Goal: Navigation & Orientation: Find specific page/section

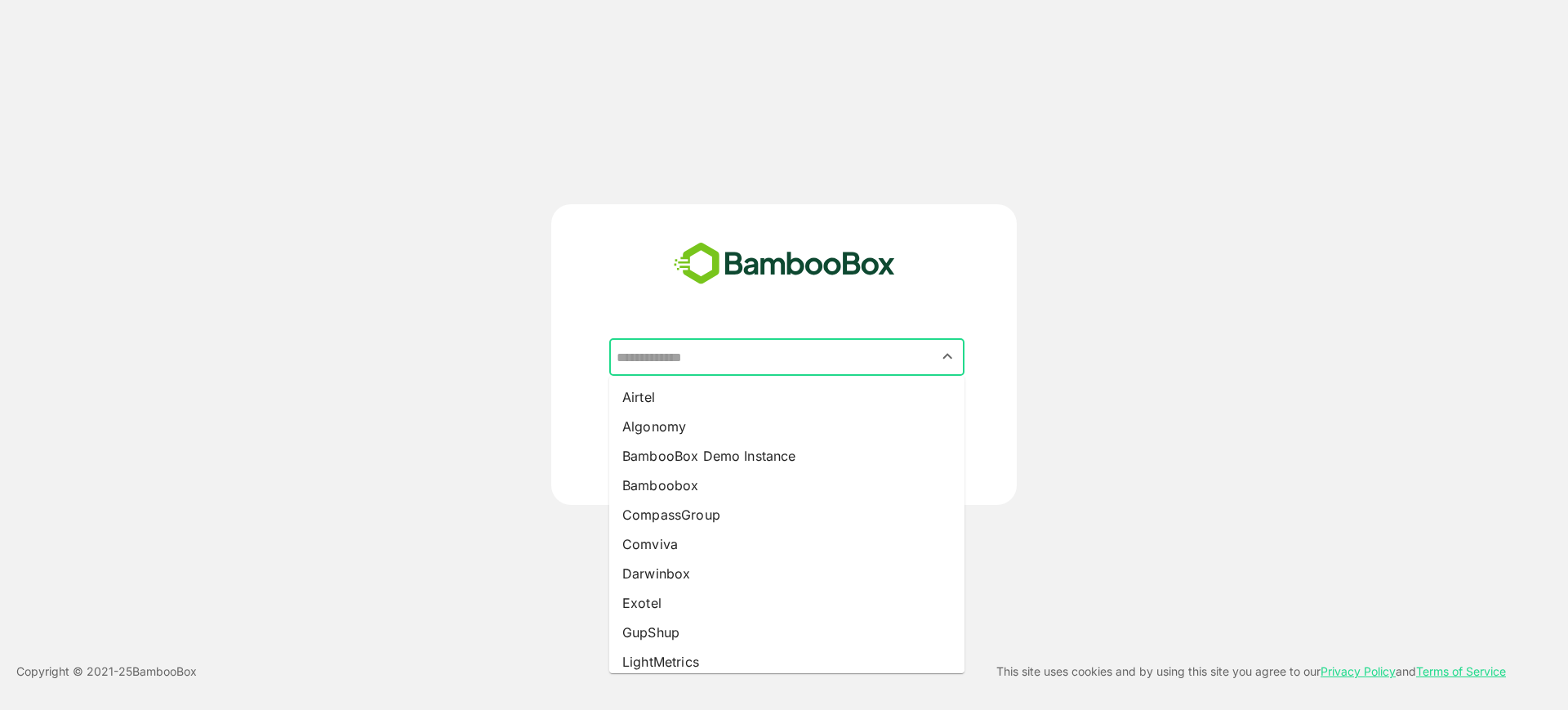
click at [735, 351] on input "text" at bounding box center [787, 357] width 349 height 31
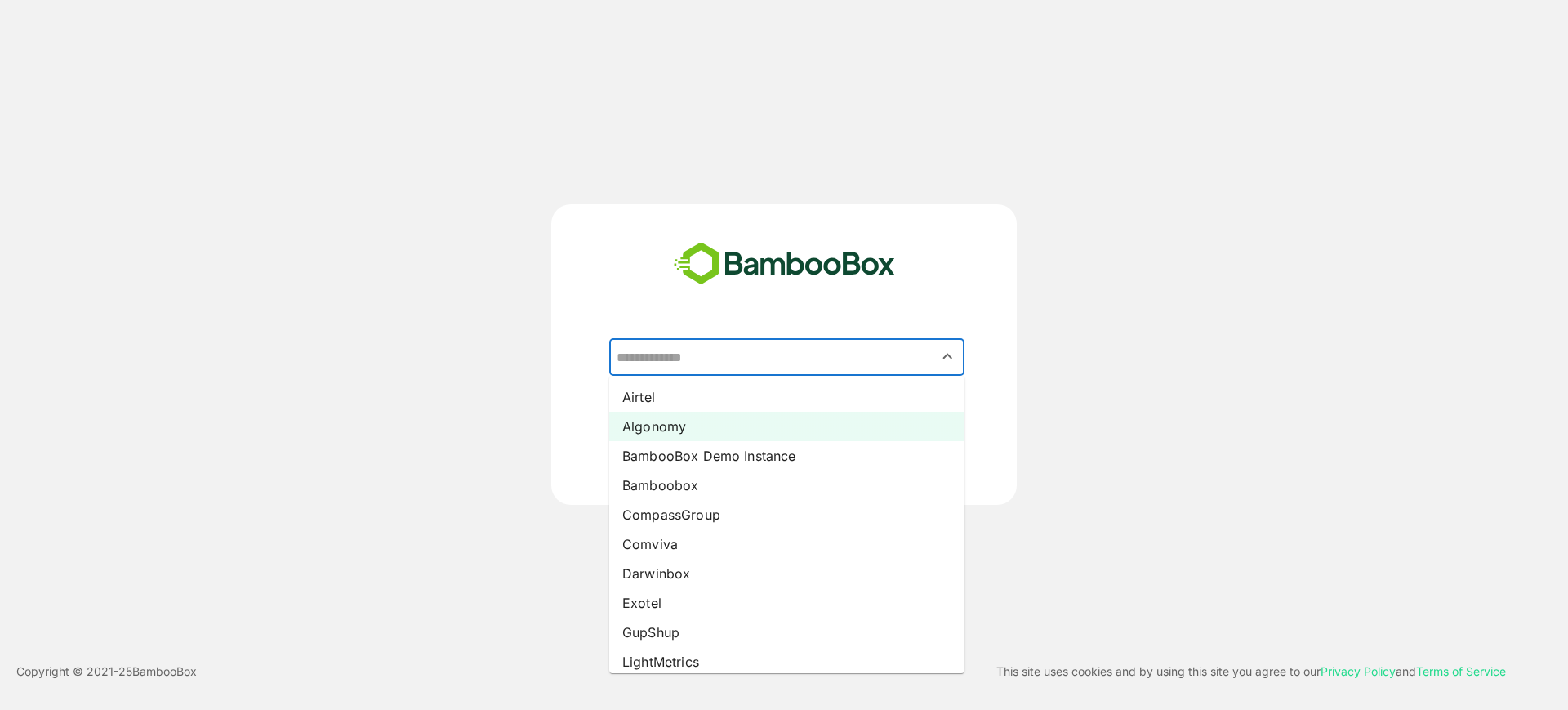
click at [736, 428] on li "Algonomy" at bounding box center [787, 426] width 355 height 29
type input "********"
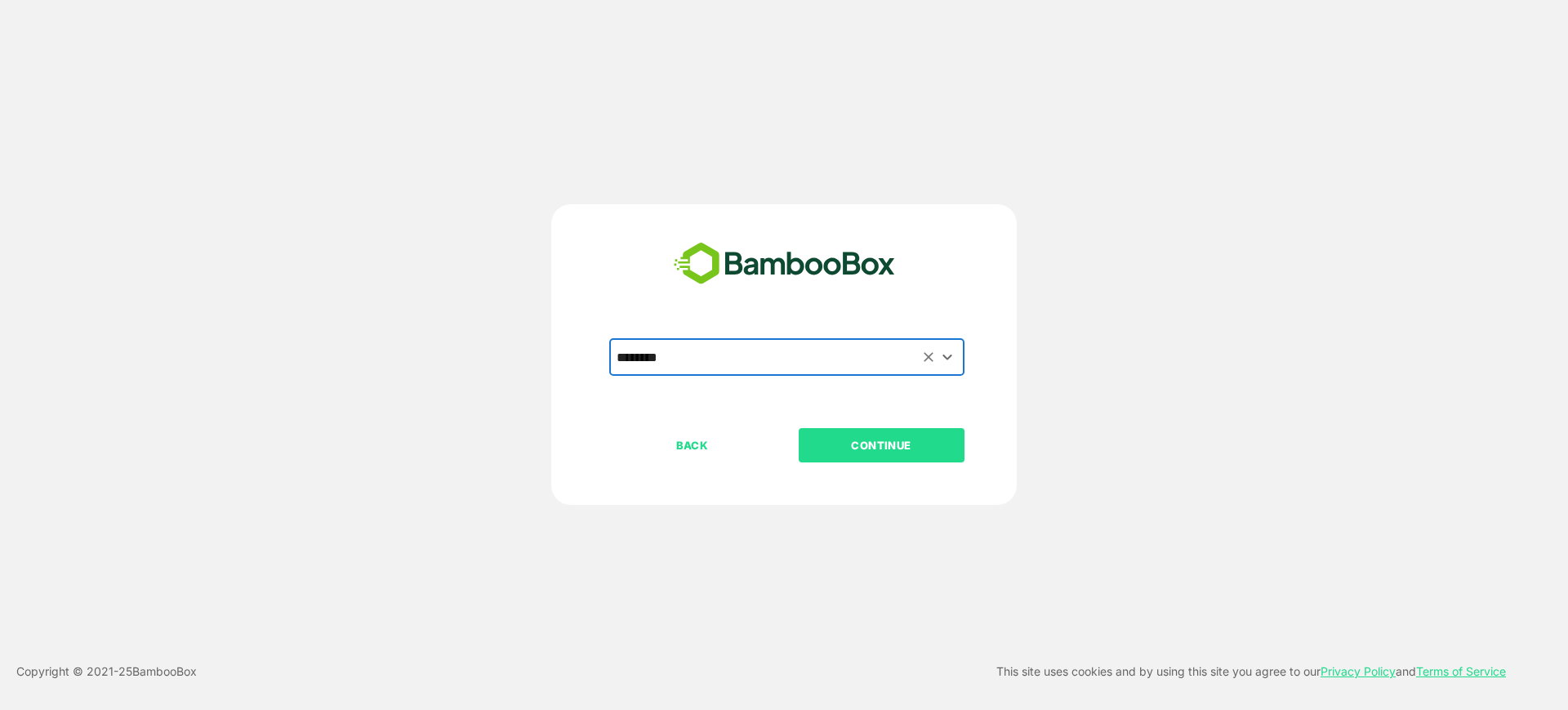
click at [843, 457] on button "CONTINUE" at bounding box center [882, 445] width 166 height 35
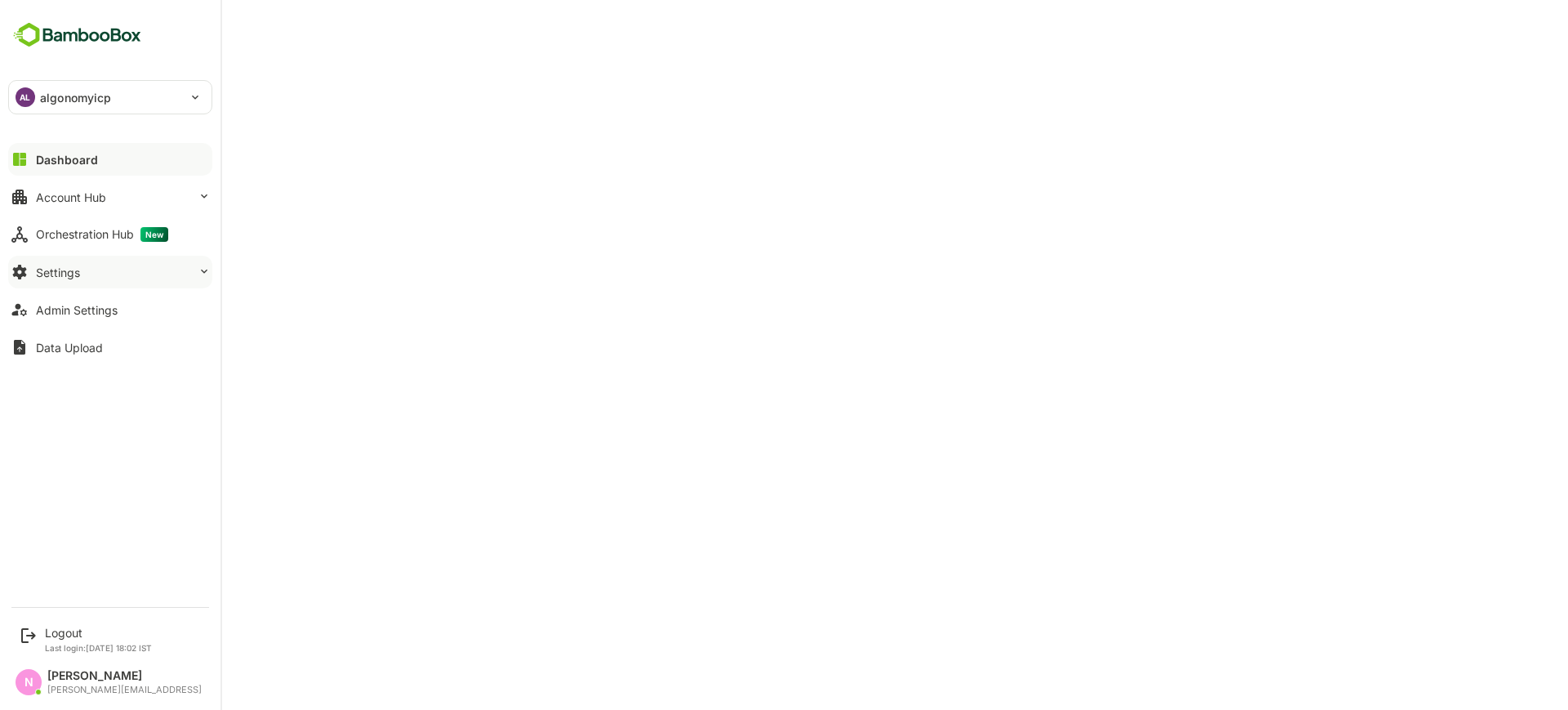
click at [96, 264] on button "Settings" at bounding box center [110, 272] width 204 height 33
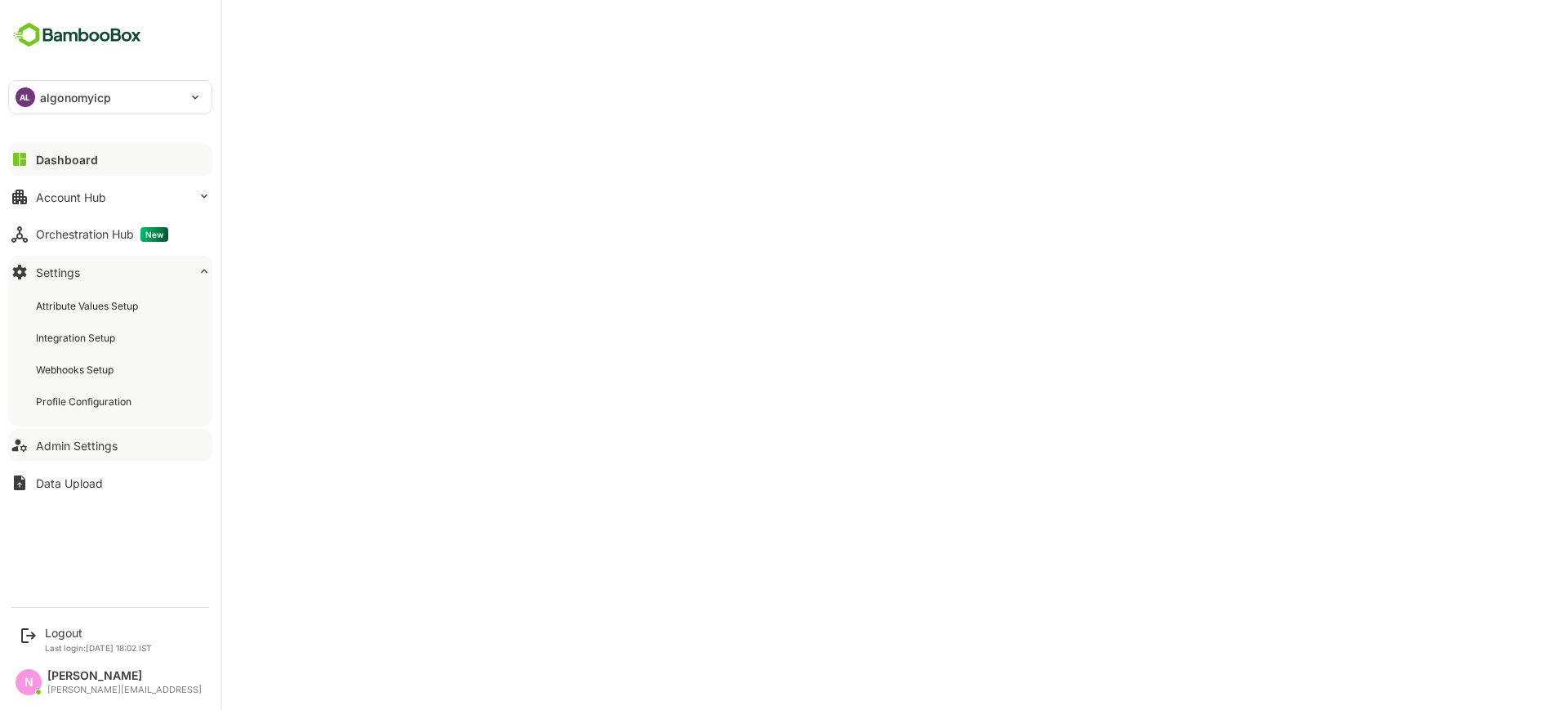
click at [76, 441] on div "Admin Settings" at bounding box center [76, 446] width 82 height 14
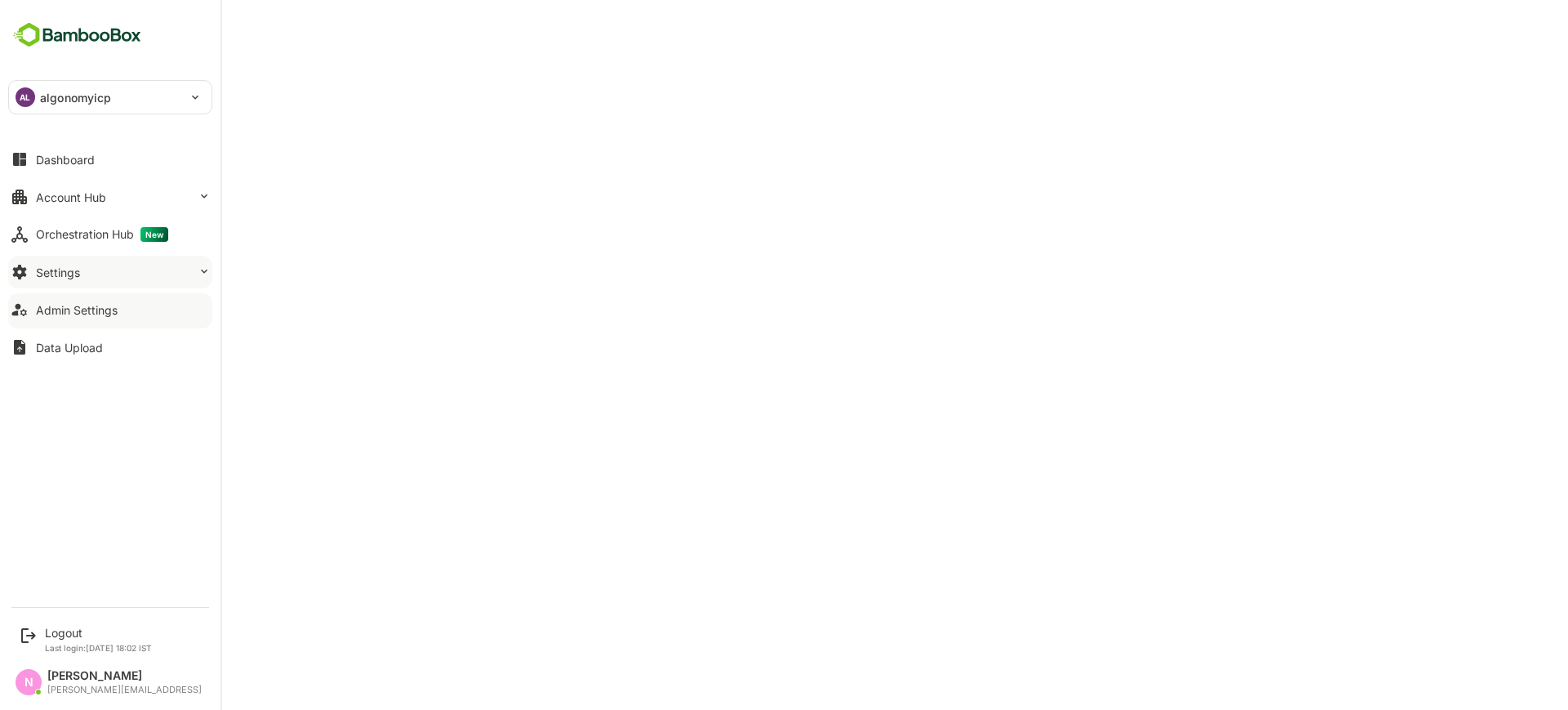
click at [184, 261] on button "Settings" at bounding box center [110, 272] width 204 height 33
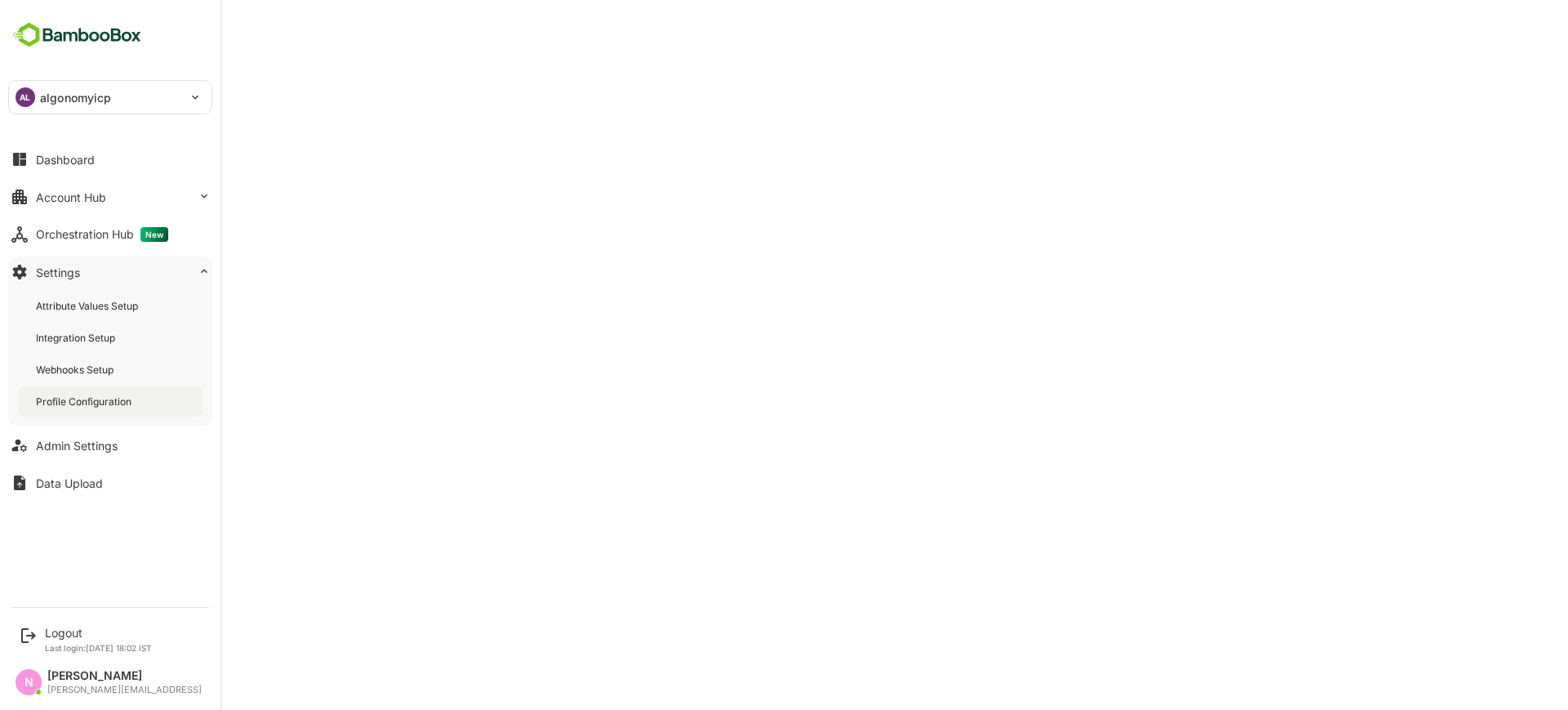
click at [117, 414] on div "Profile Configuration" at bounding box center [110, 401] width 185 height 30
click at [41, 160] on div "Dashboard" at bounding box center [65, 160] width 59 height 14
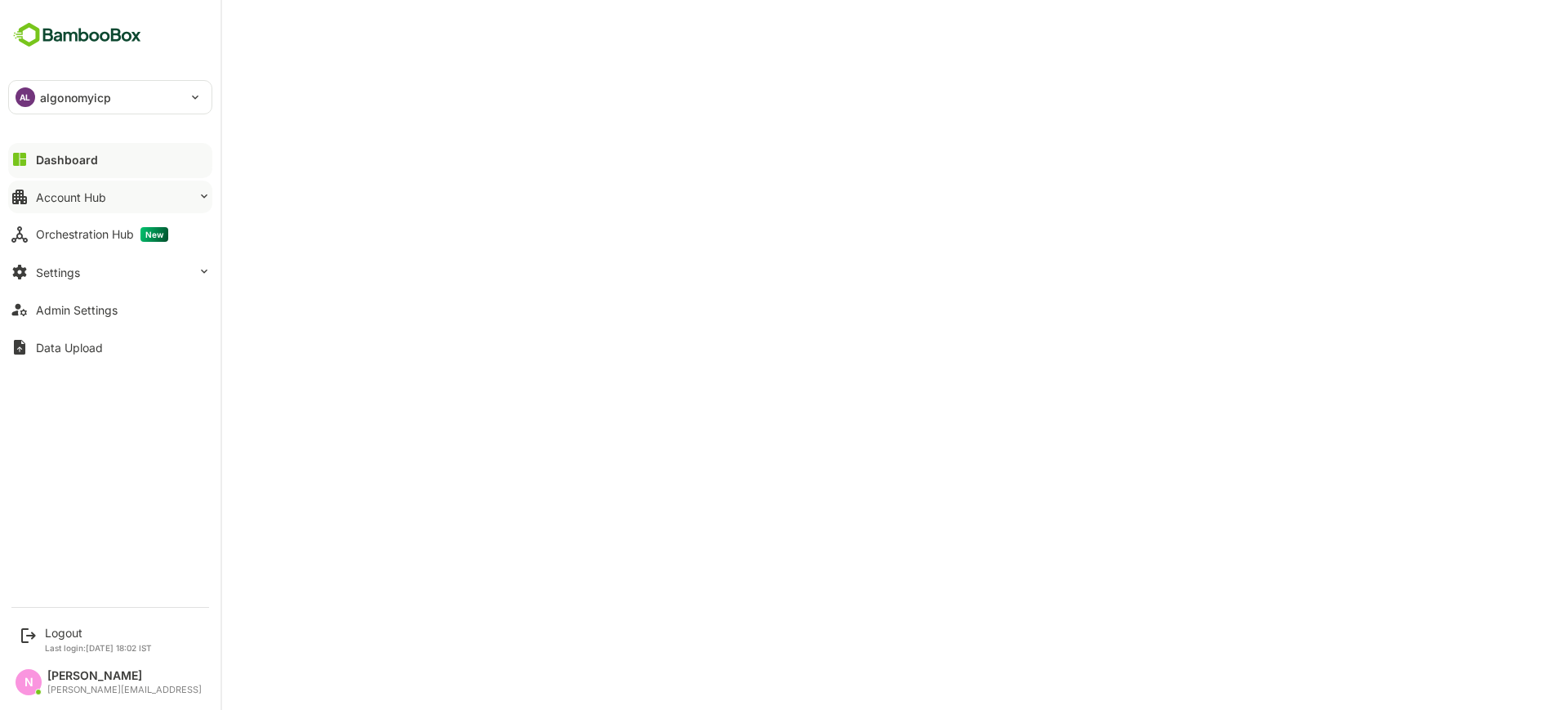
click at [71, 190] on div "Account Hub" at bounding box center [70, 197] width 70 height 14
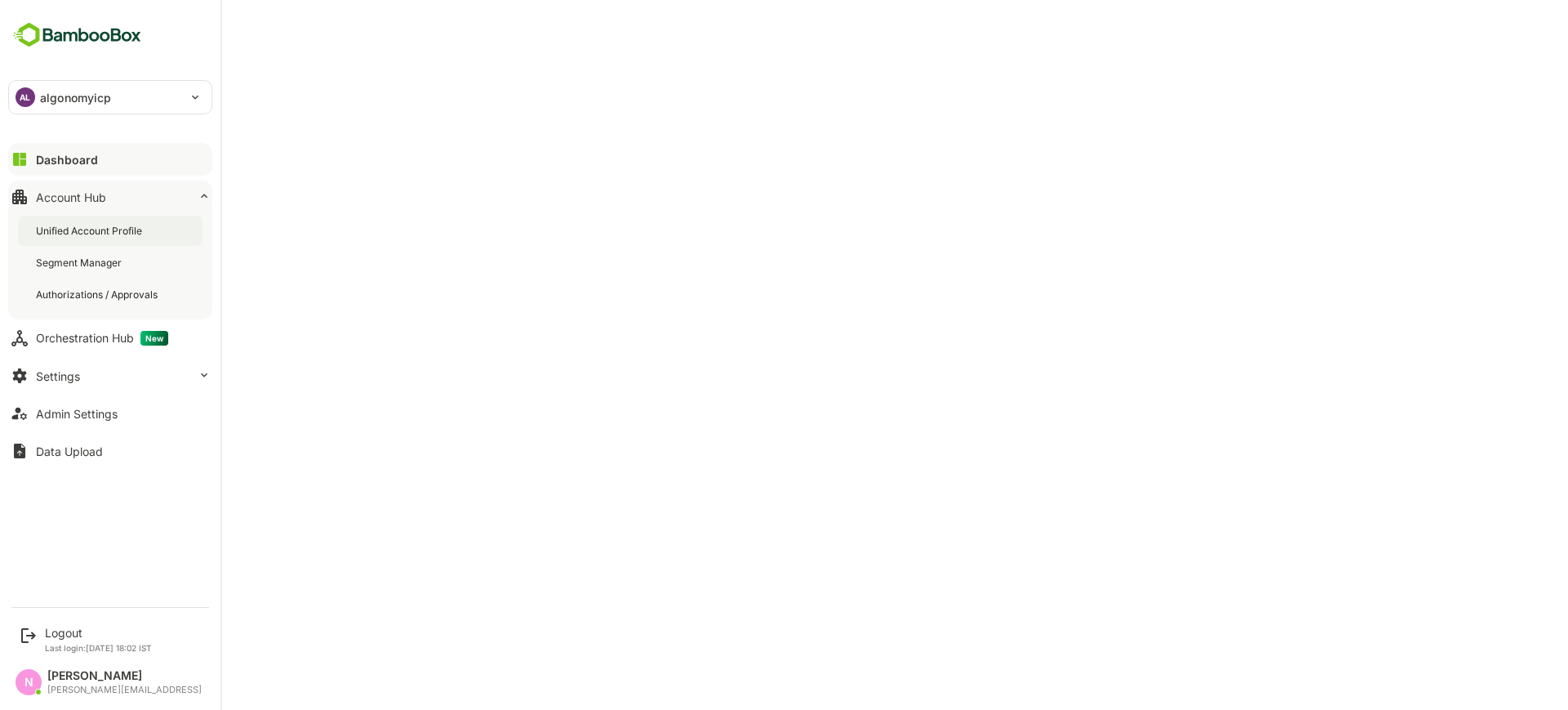
click at [85, 230] on div "Unified Account Profile" at bounding box center [90, 231] width 109 height 14
click at [88, 372] on button "Settings" at bounding box center [110, 375] width 204 height 33
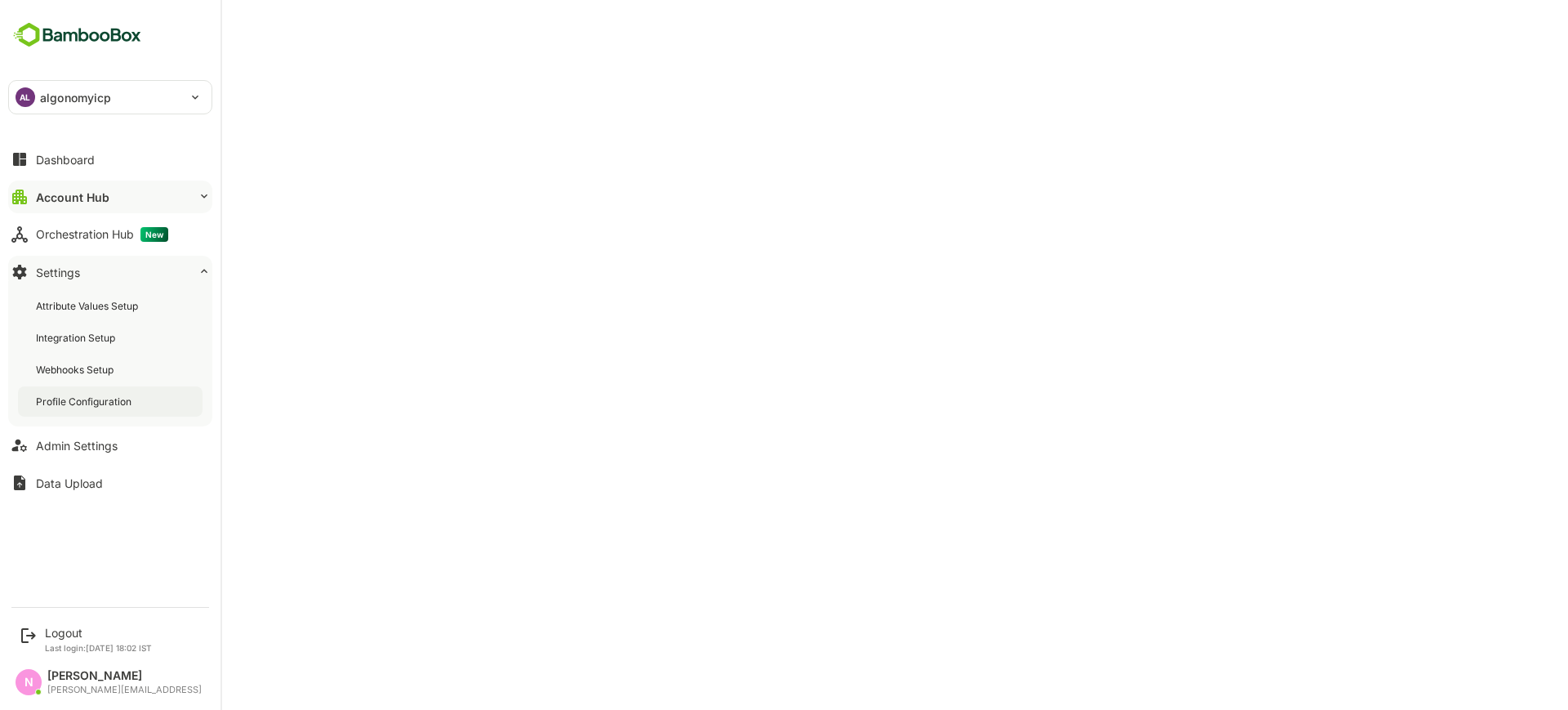
click at [99, 403] on div "Profile Configuration" at bounding box center [84, 401] width 99 height 14
click at [116, 444] on div "Admin Settings" at bounding box center [76, 446] width 82 height 14
